Goal: Task Accomplishment & Management: Complete application form

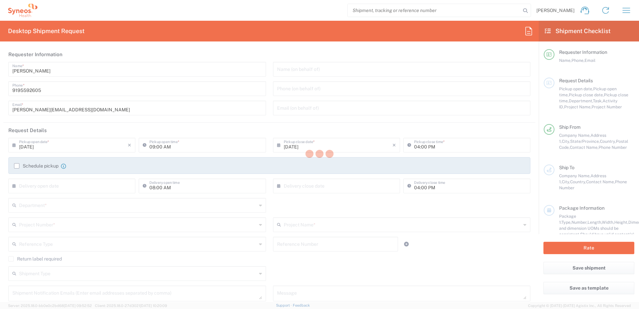
type input "[US_STATE]"
type input "[GEOGRAPHIC_DATA]"
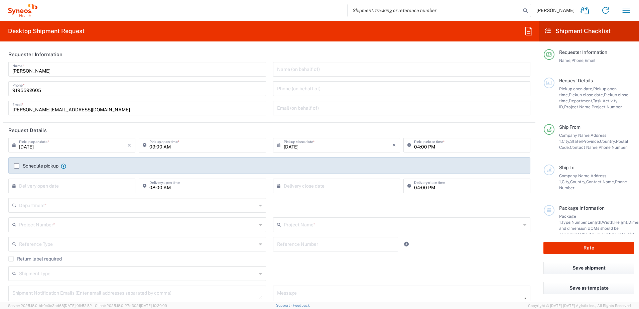
type input "SYNEOS HEALTH CONSULTING INC.-[GEOGRAPHIC_DATA] [GEOGRAPHIC_DATA]"
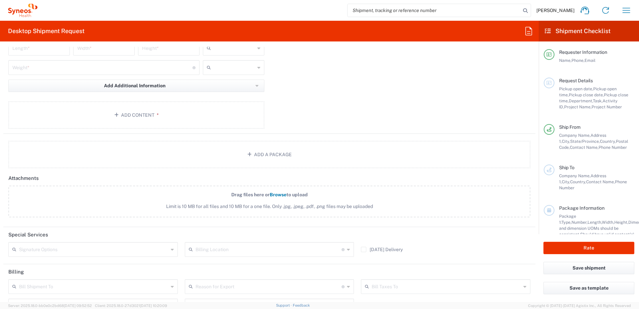
scroll to position [669, 0]
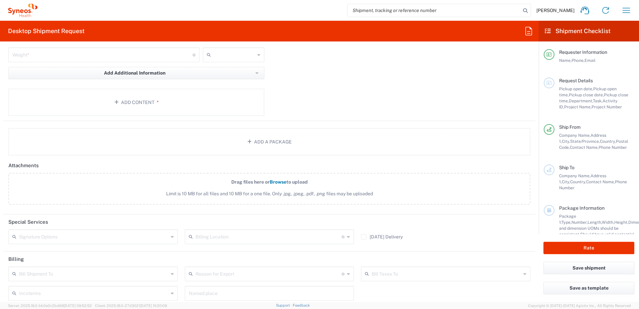
click at [172, 238] on icon at bounding box center [172, 236] width 3 height 11
click at [163, 223] on header "Special Services" at bounding box center [269, 221] width 532 height 15
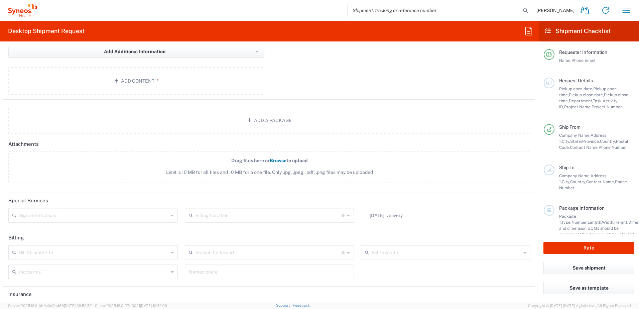
scroll to position [718, 0]
